Goal: Information Seeking & Learning: Understand process/instructions

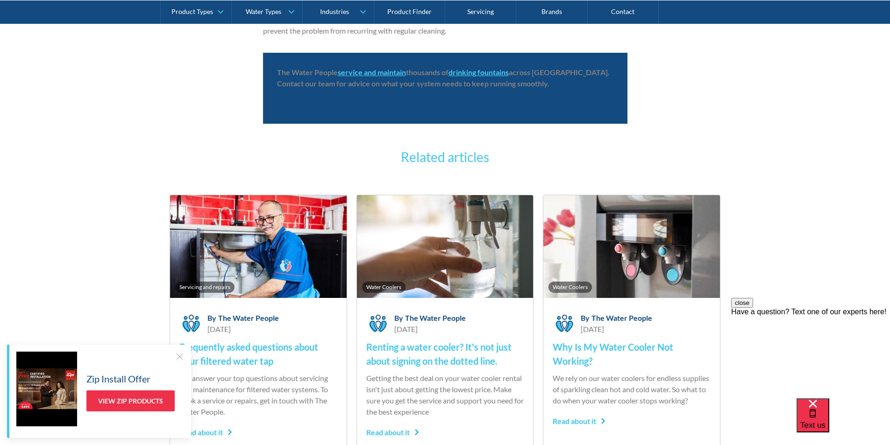
scroll to position [1917, 0]
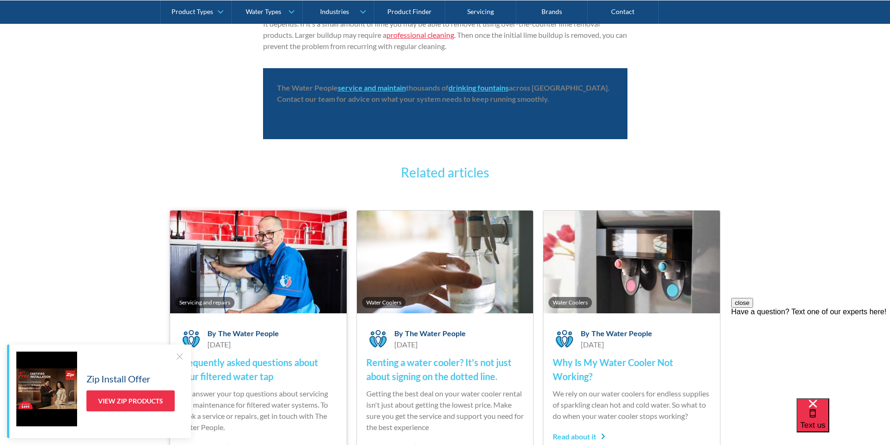
click at [237, 282] on img at bounding box center [258, 262] width 177 height 103
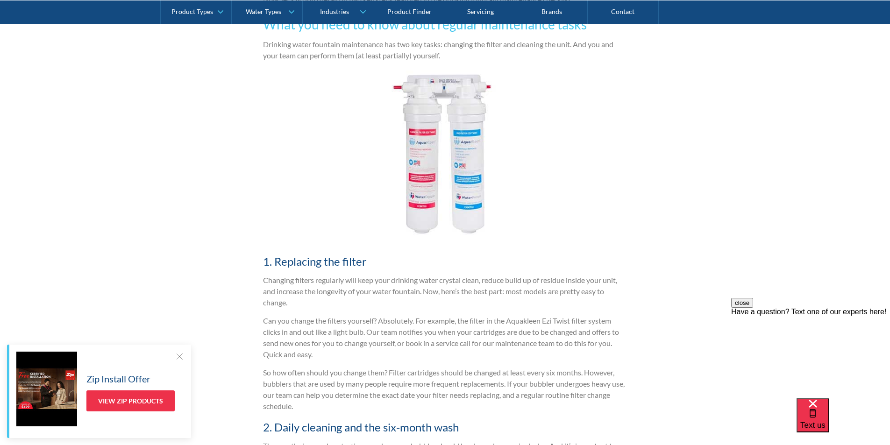
scroll to position [1075, 0]
